Goal: Task Accomplishment & Management: Use online tool/utility

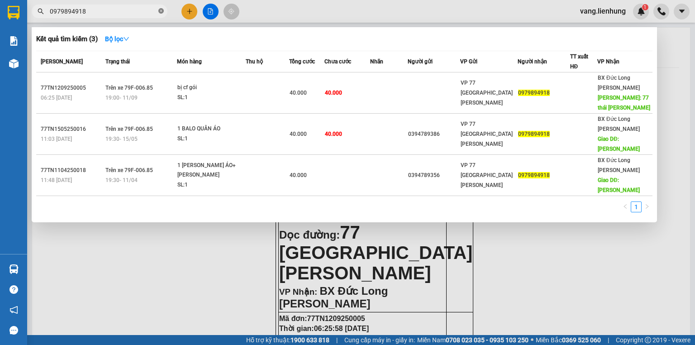
click at [162, 11] on icon "close-circle" at bounding box center [160, 10] width 5 height 5
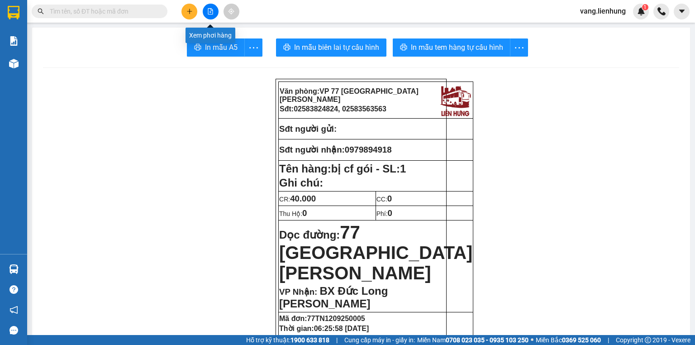
click at [210, 8] on icon "file-add" at bounding box center [210, 11] width 6 height 6
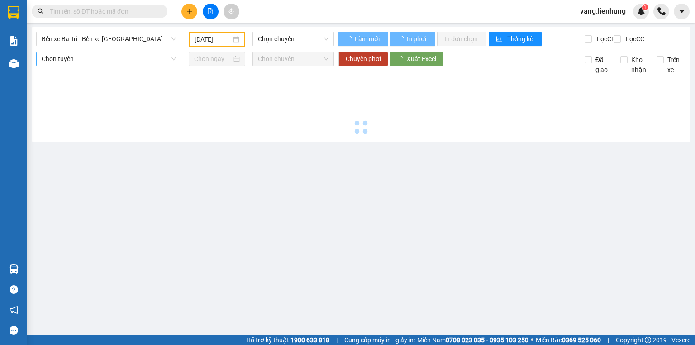
type input "[DATE]"
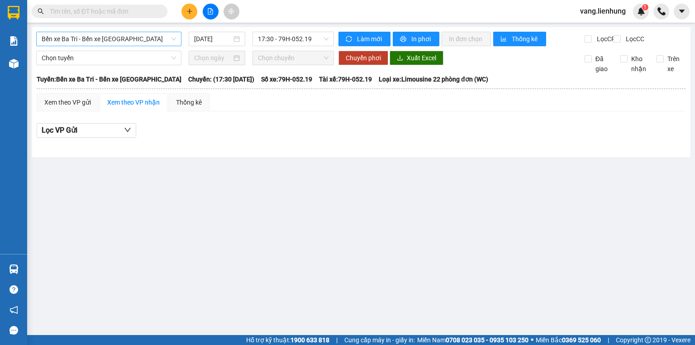
click at [120, 38] on span "Bến xe Ba Tri - Bến xe [GEOGRAPHIC_DATA]" at bounding box center [109, 39] width 134 height 14
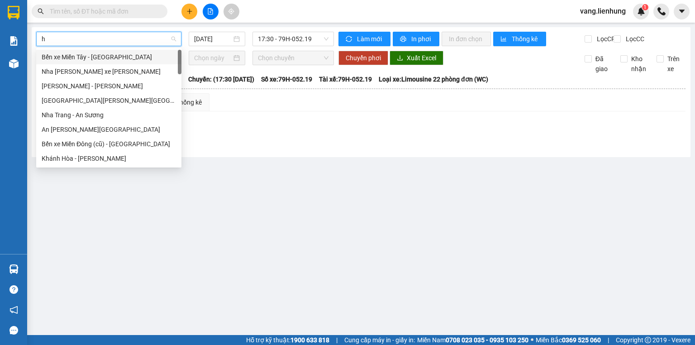
type input "hà"
click at [91, 101] on div "[GEOGRAPHIC_DATA][PERSON_NAME][GEOGRAPHIC_DATA]" at bounding box center [109, 100] width 134 height 10
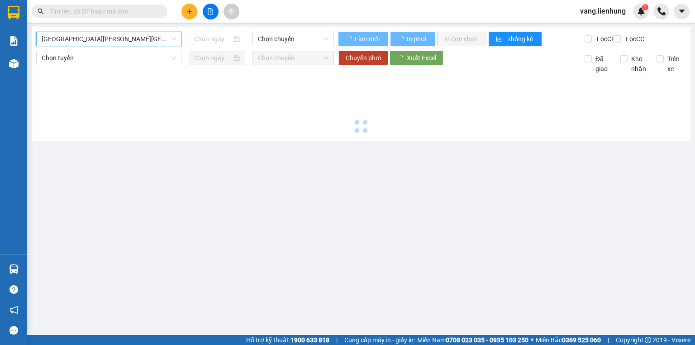
type input "[DATE]"
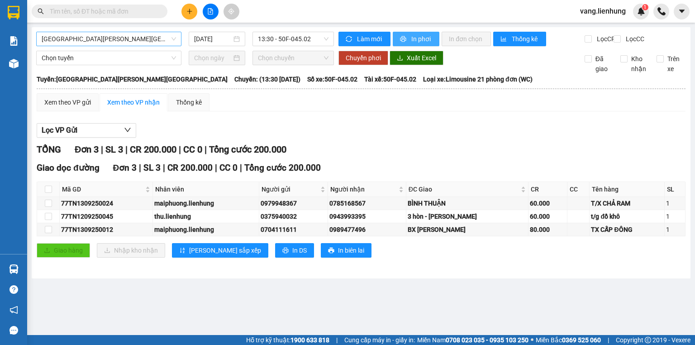
click at [413, 36] on span "In phơi" at bounding box center [421, 39] width 21 height 10
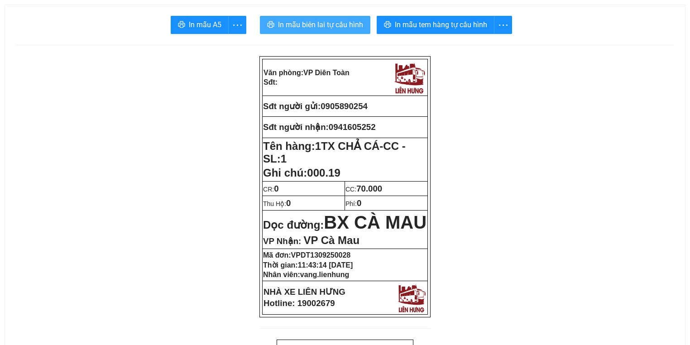
click at [316, 24] on span "In mẫu biên lai tự cấu hình" at bounding box center [320, 24] width 85 height 11
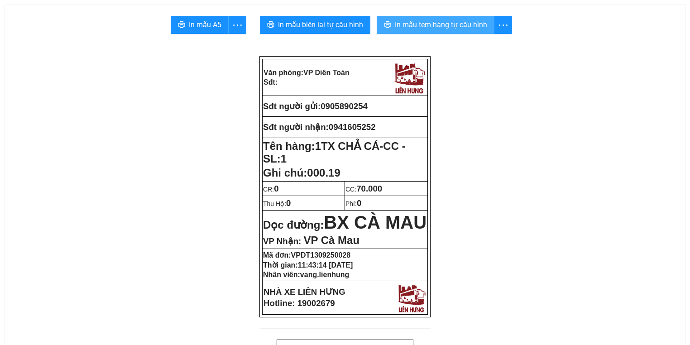
click at [416, 29] on span "In mẫu tem hàng tự cấu hình" at bounding box center [441, 24] width 92 height 11
